Goal: Book appointment/travel/reservation

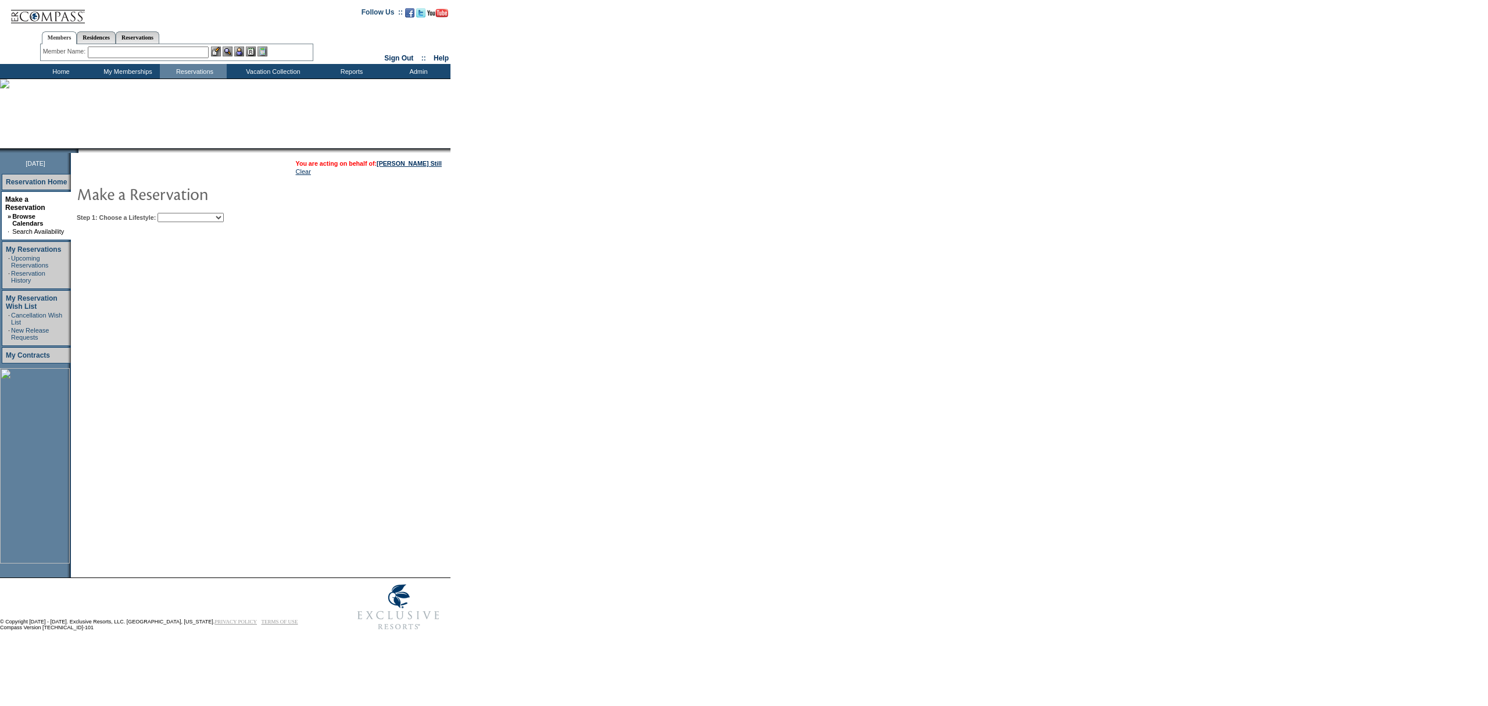
click at [224, 213] on select "Beach Leisure Metropolitan Mountain OIAL for Adventure OIAL for Couples OIAL fo…" at bounding box center [191, 217] width 66 height 9
select select "Mountain"
click at [177, 213] on select "Beach Leisure Metropolitan Mountain OIAL for Adventure OIAL for Couples OIAL fo…" at bounding box center [191, 217] width 66 height 9
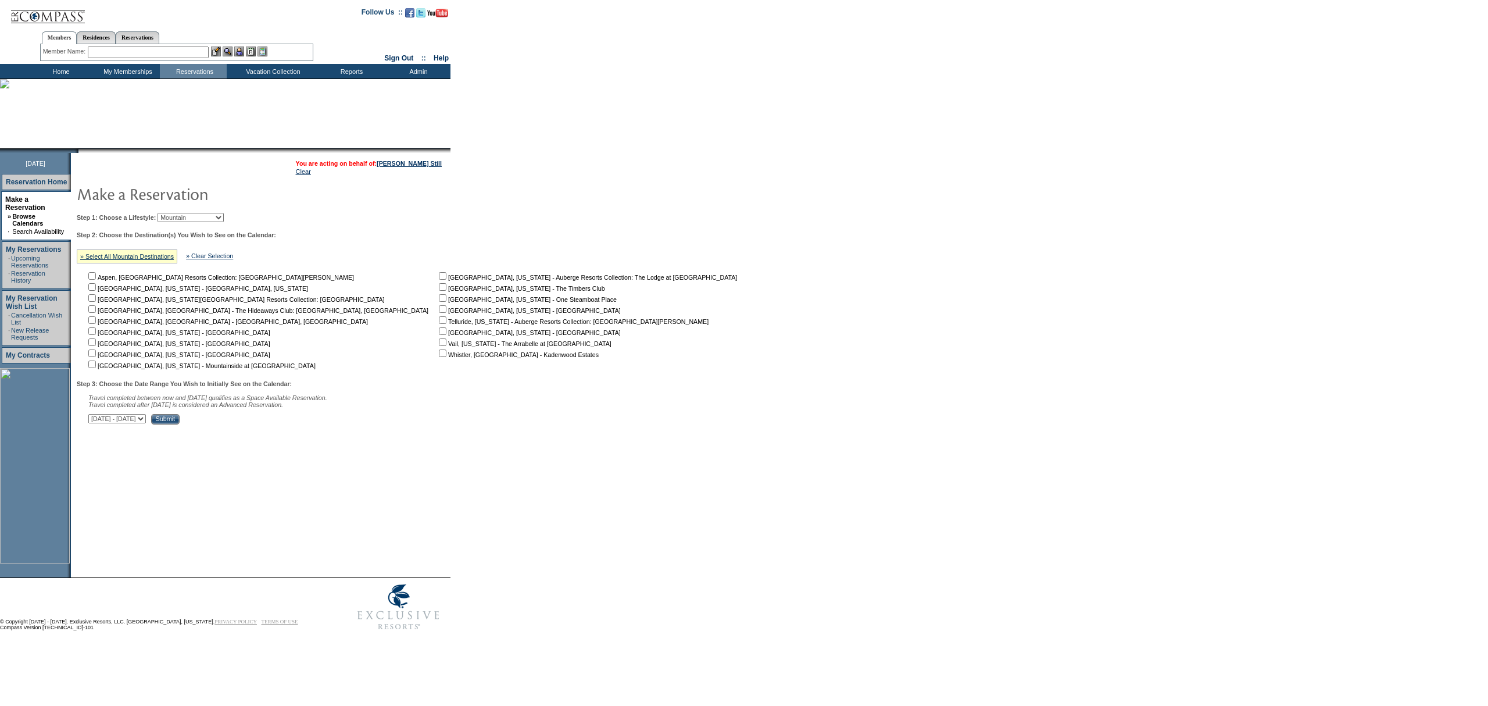
click at [439, 355] on input "checkbox" at bounding box center [443, 353] width 8 height 8
checkbox input "true"
click at [180, 423] on input "Submit" at bounding box center [165, 419] width 28 height 10
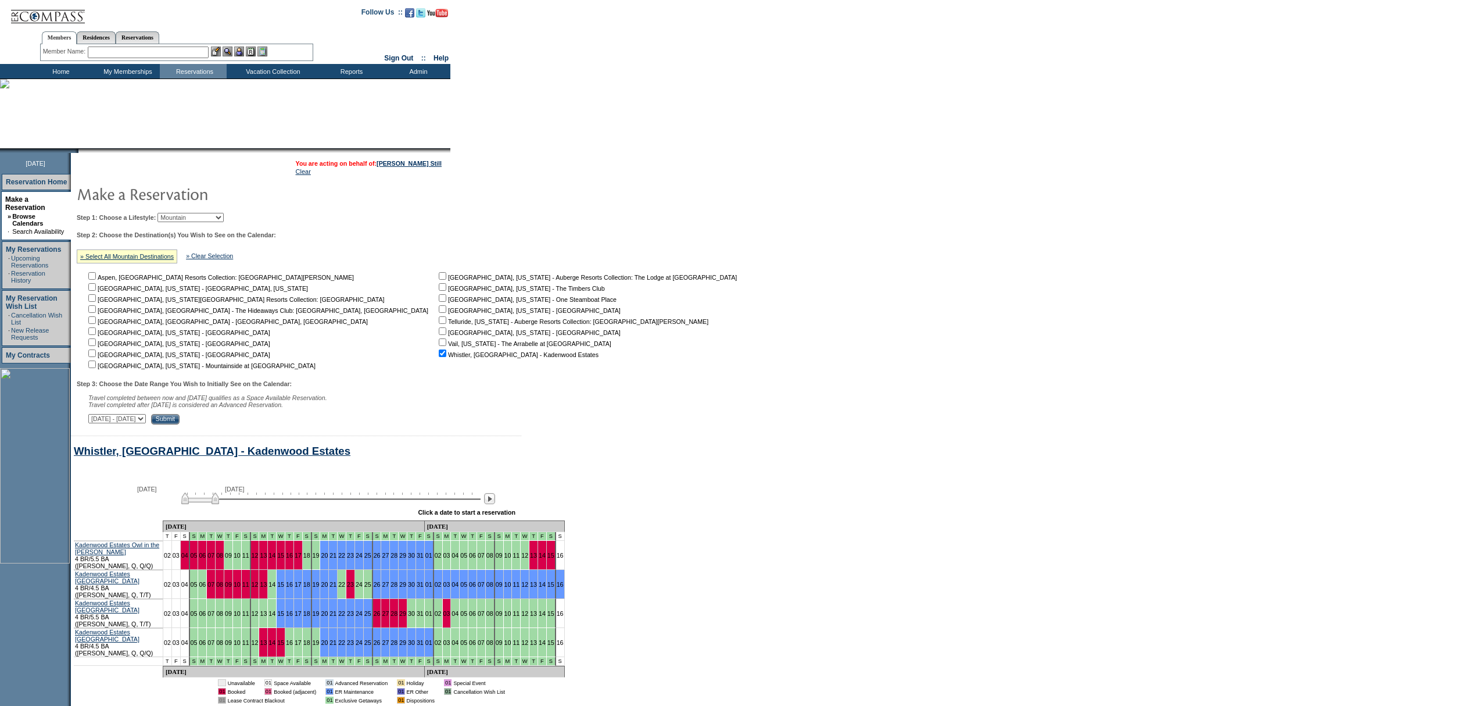
scroll to position [56, 0]
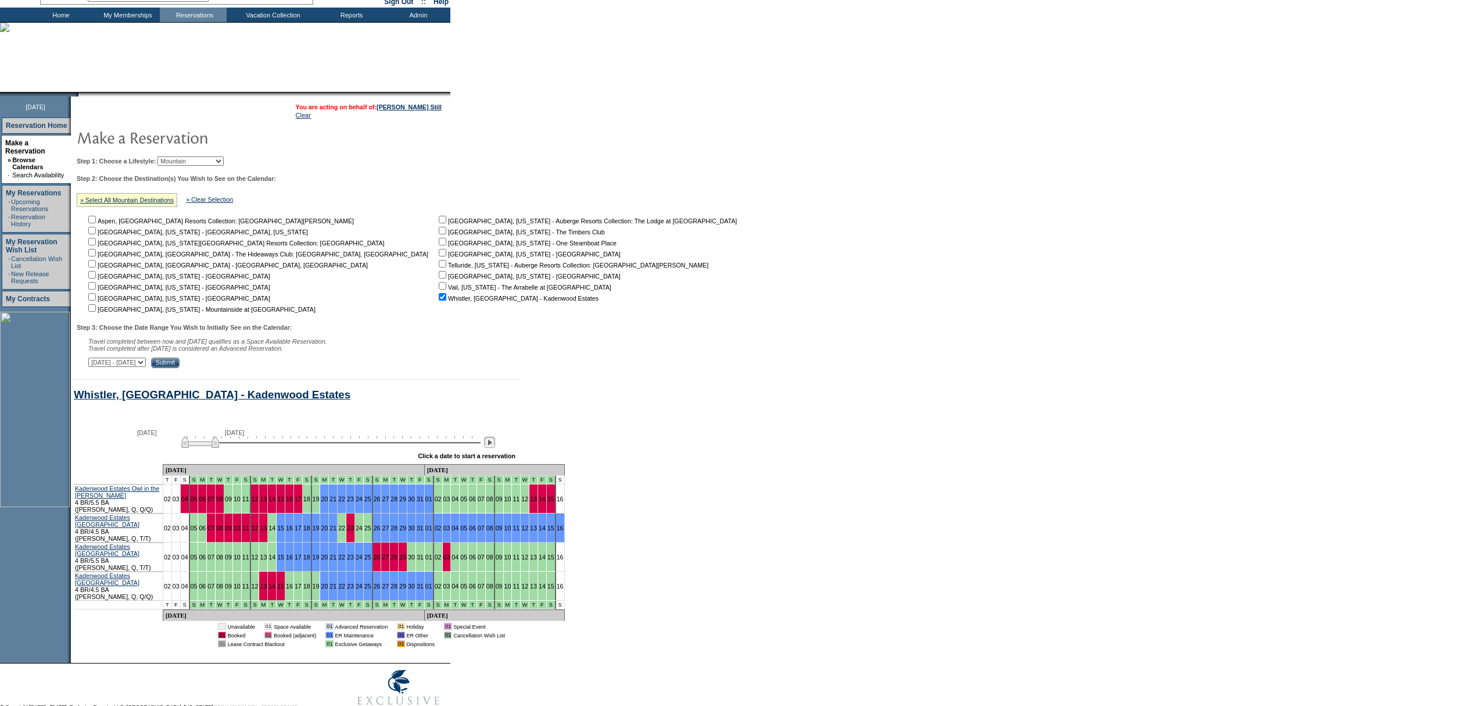
click at [495, 448] on img at bounding box center [489, 441] width 11 height 11
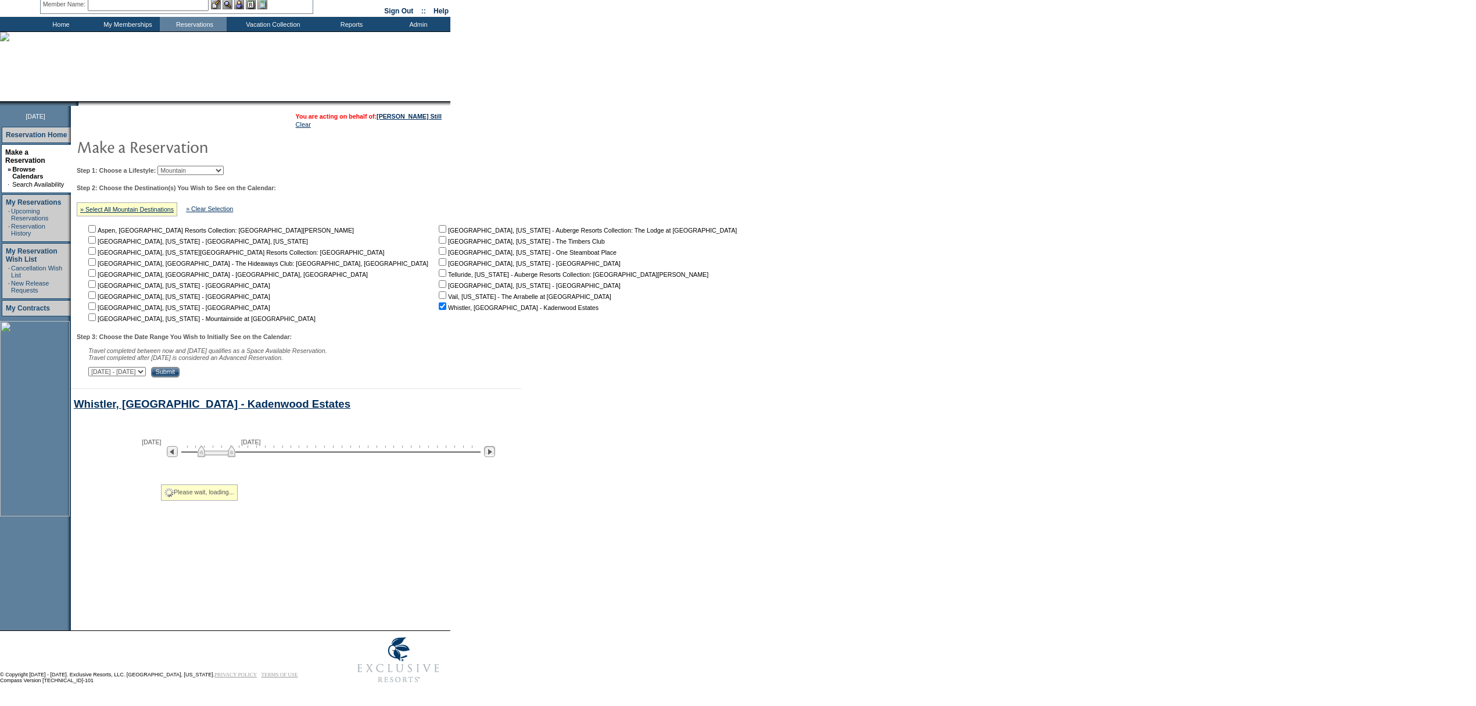
click at [495, 449] on img at bounding box center [489, 451] width 11 height 11
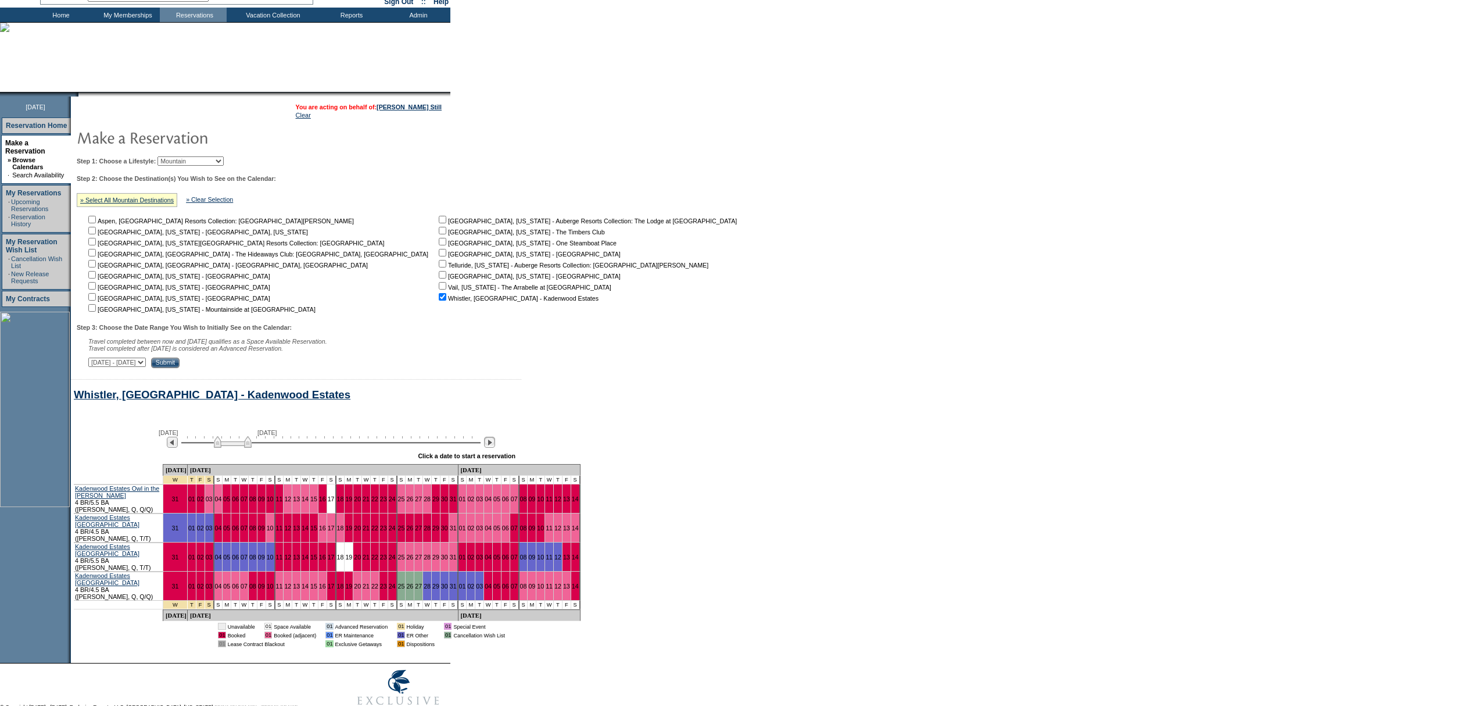
click at [495, 448] on img at bounding box center [489, 441] width 11 height 11
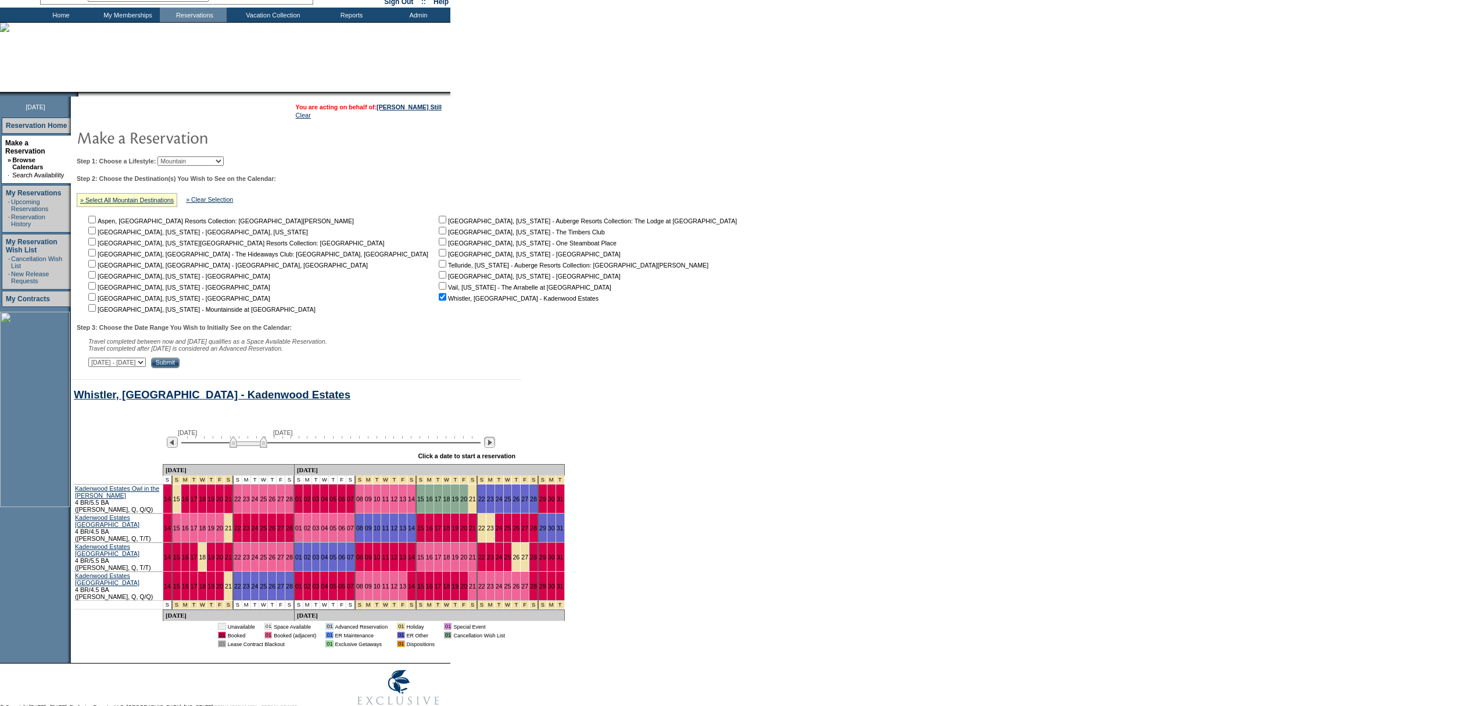
click at [495, 448] on img at bounding box center [489, 441] width 11 height 11
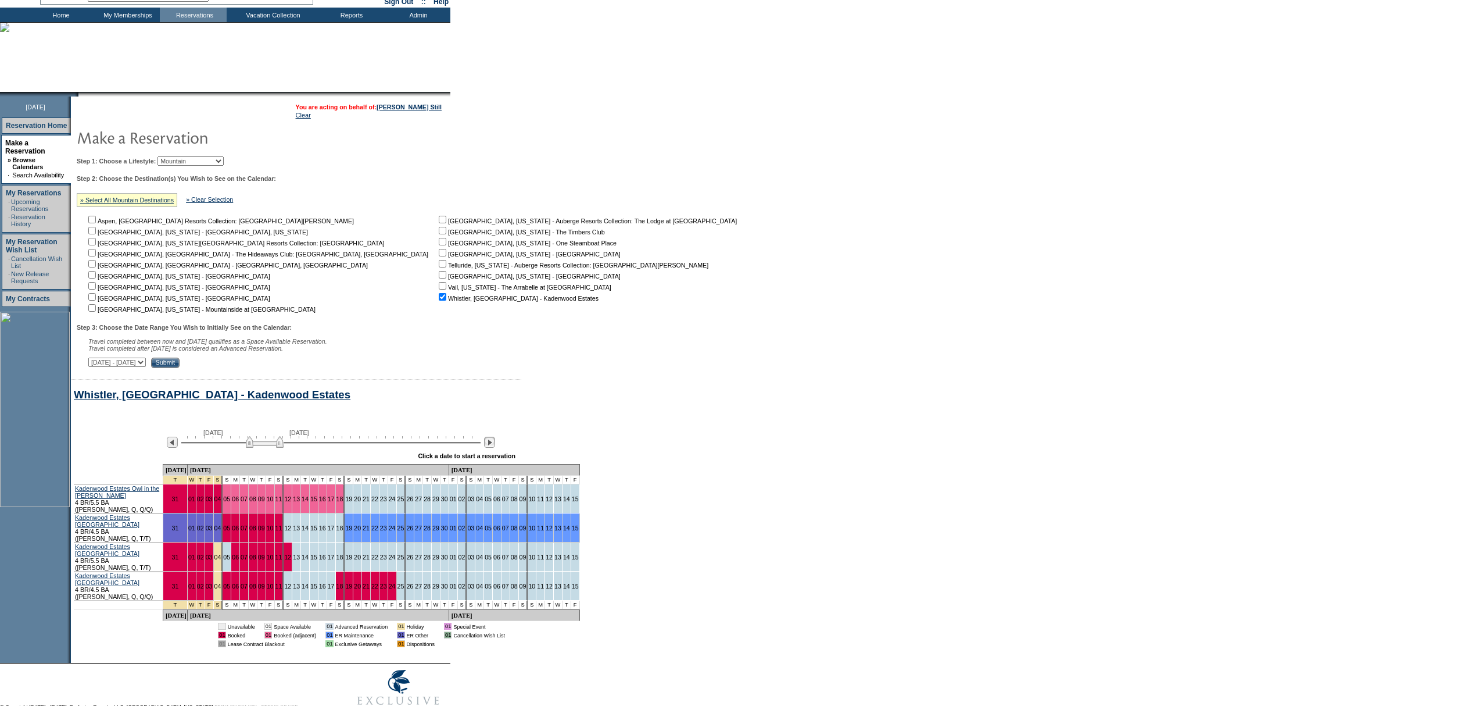
click at [495, 443] on img at bounding box center [489, 441] width 11 height 11
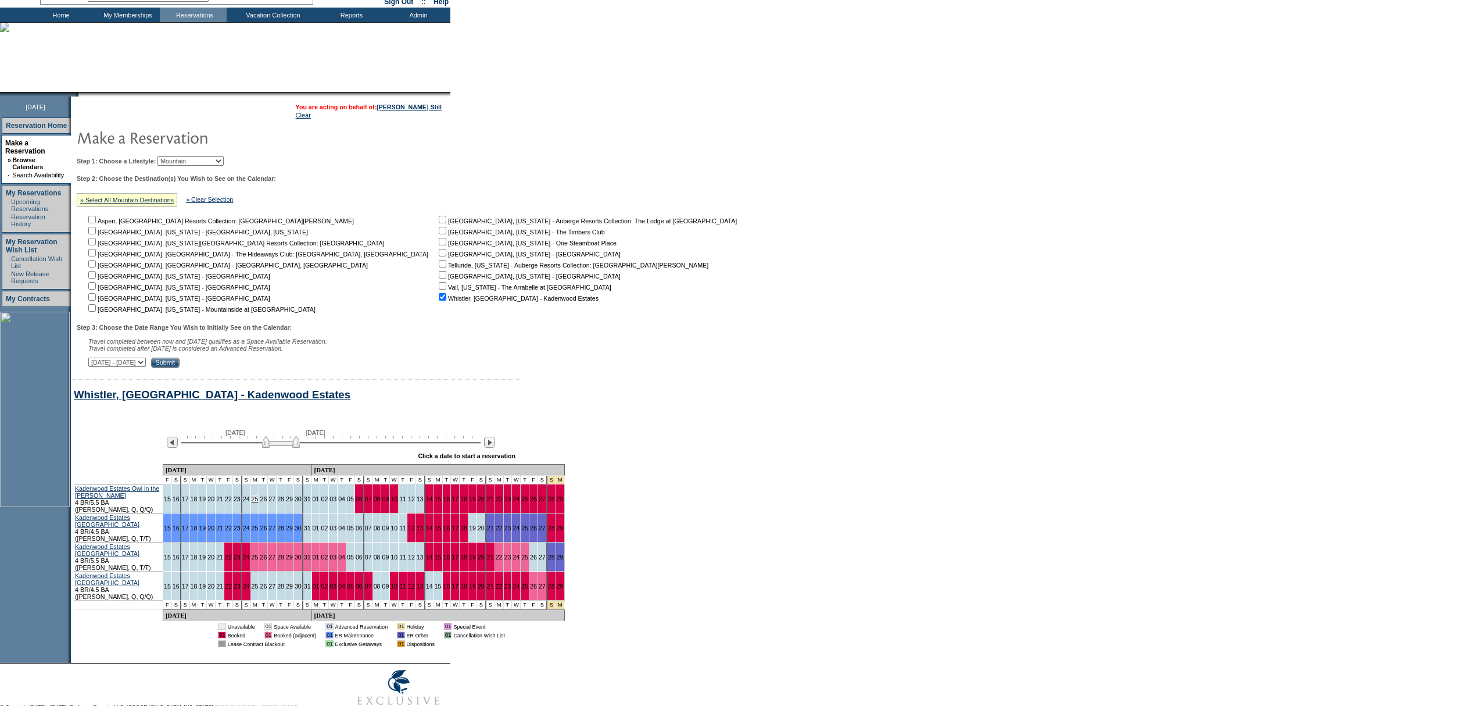
click at [252, 501] on link "25" at bounding box center [255, 498] width 7 height 7
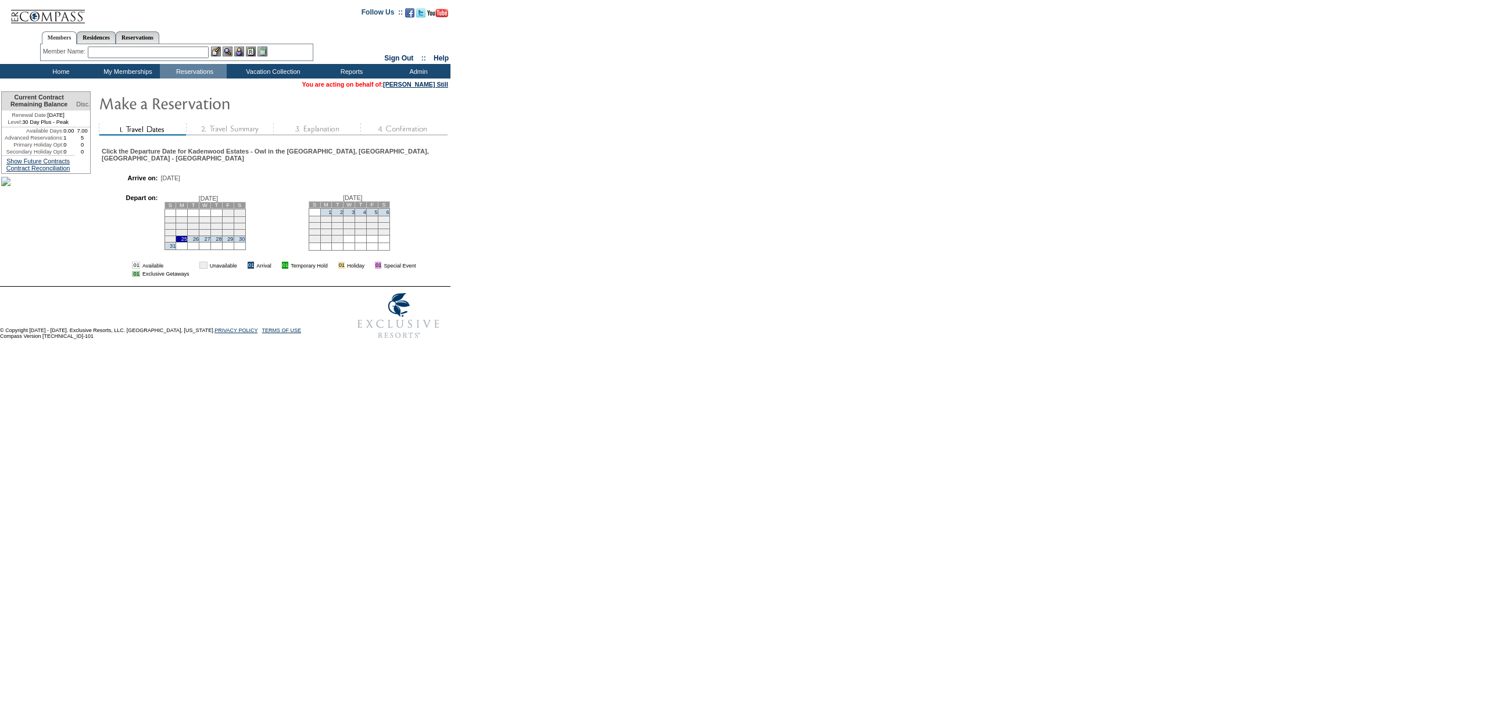
click at [378, 215] on td "5" at bounding box center [372, 212] width 12 height 8
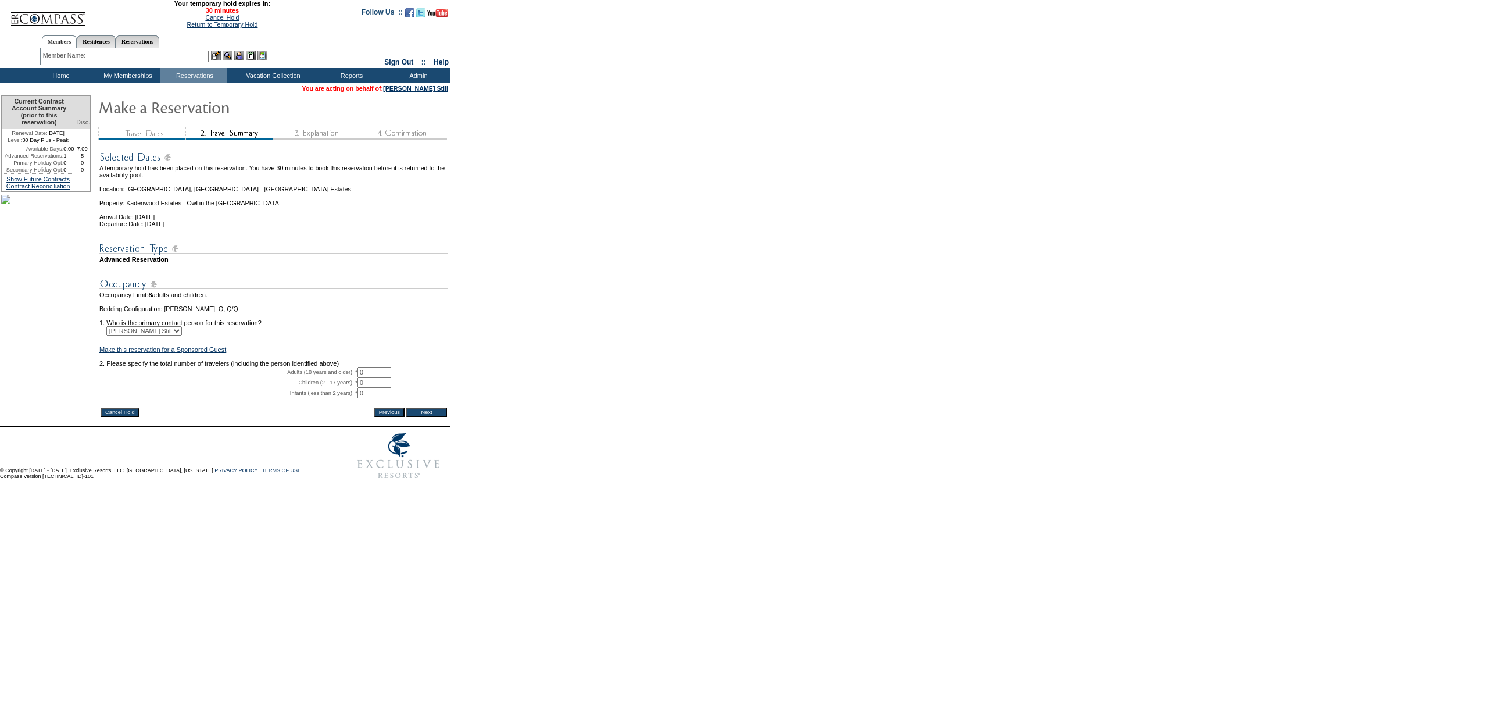
drag, startPoint x: 377, startPoint y: 394, endPoint x: 353, endPoint y: 388, distance: 24.0
click at [353, 377] on tr "Adults (18 years and older): * 0 * *" at bounding box center [273, 372] width 349 height 10
type input "2"
drag, startPoint x: 453, startPoint y: 343, endPoint x: 435, endPoint y: 438, distance: 96.5
click at [453, 342] on form "29:59 Your temporary hold expires in: 30 minutes Cancel Hold Return to Temporar…" at bounding box center [744, 242] width 1488 height 485
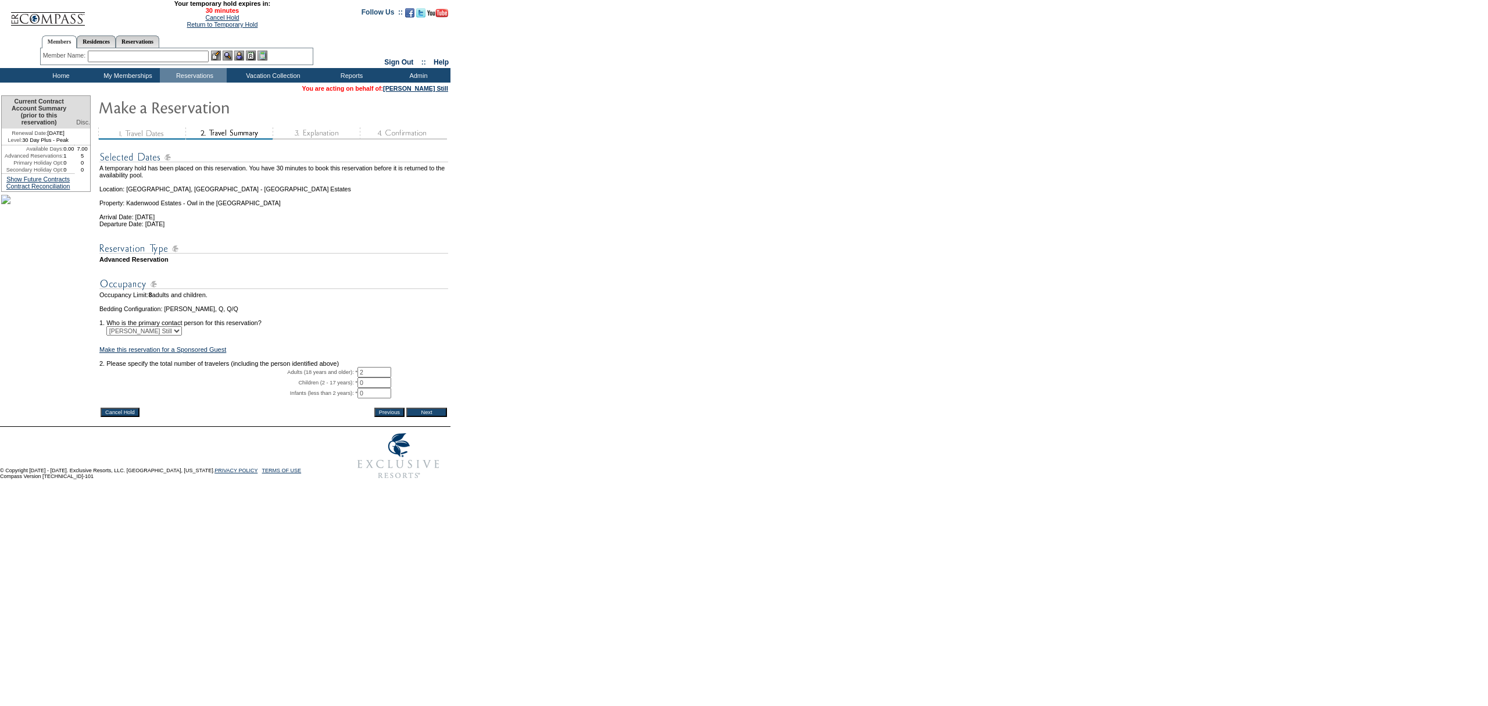
click at [434, 417] on input "Next" at bounding box center [426, 411] width 41 height 9
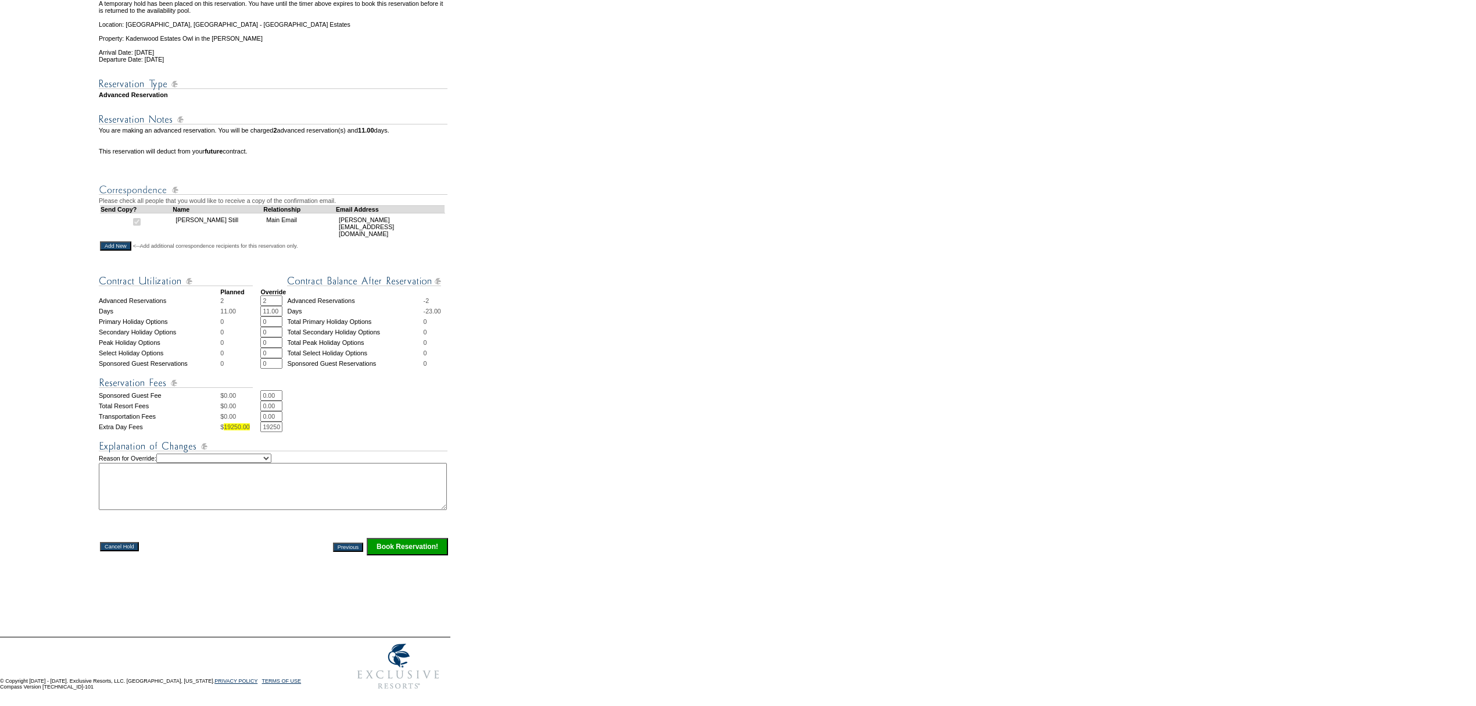
scroll to position [252, 0]
click at [258, 453] on select "Creating Continuous Stay Days Rebooked After Cancellation Editing Occupant Expe…" at bounding box center [213, 457] width 115 height 9
select select "1044"
click at [168, 453] on select "Creating Continuous Stay Days Rebooked After Cancellation Editing Occupant Expe…" at bounding box center [213, 457] width 115 height 9
click at [259, 484] on textarea at bounding box center [273, 486] width 348 height 47
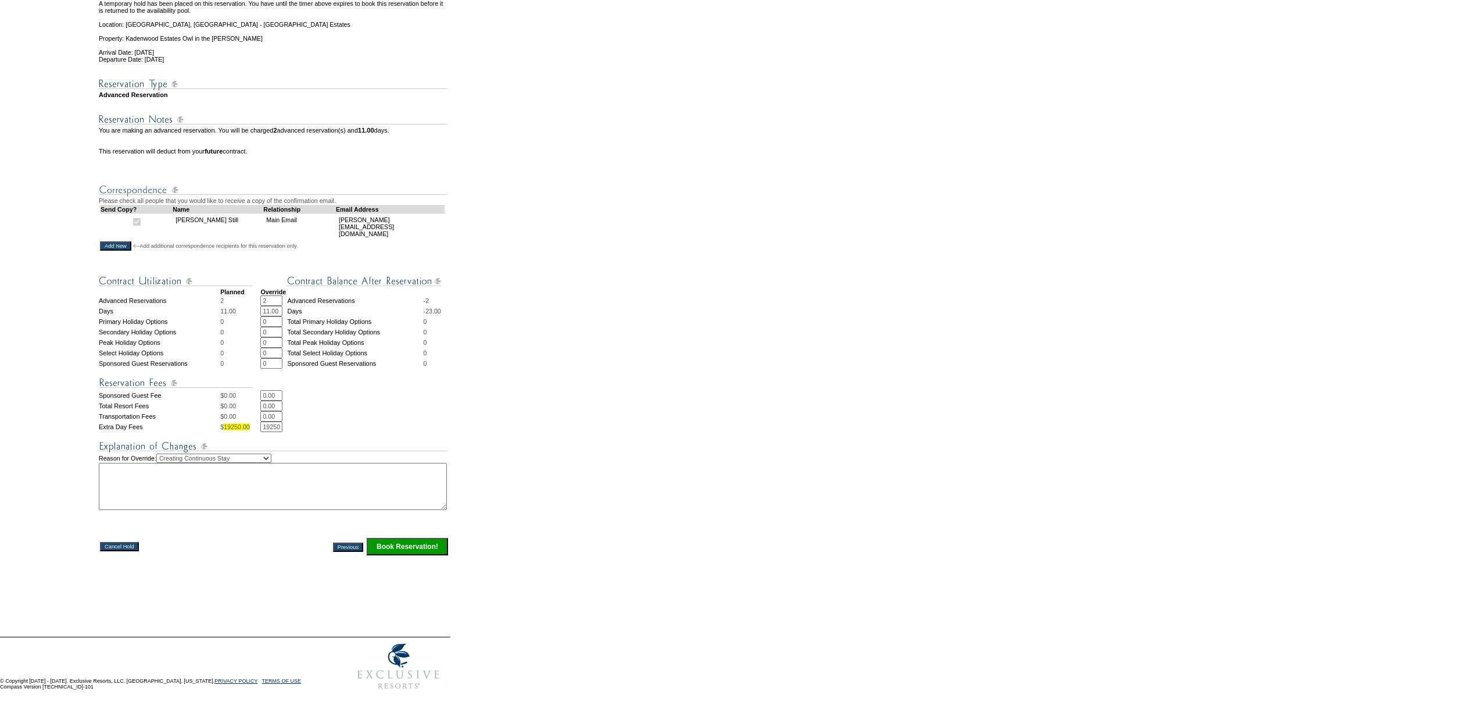
click at [260, 484] on textarea at bounding box center [273, 486] width 348 height 47
type textarea "JW"
click at [414, 543] on input "Book Reservation!" at bounding box center [407, 546] width 81 height 17
